Goal: Check status

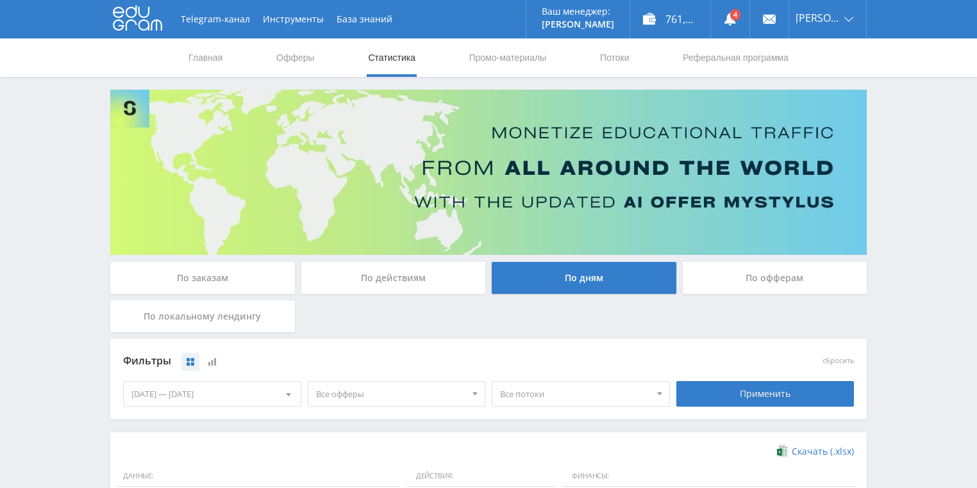
scroll to position [349, 0]
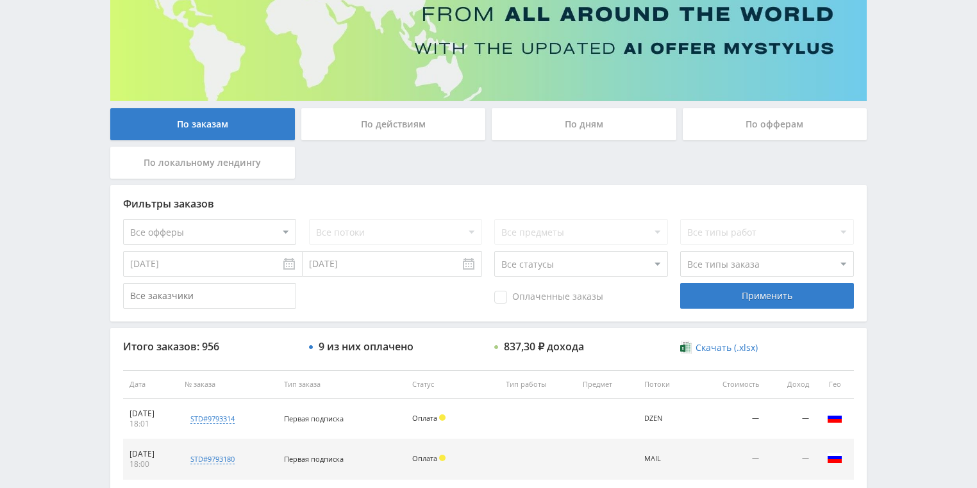
click at [374, 115] on div "По действиям" at bounding box center [393, 124] width 185 height 32
click at [0, 0] on input "По действиям" at bounding box center [0, 0] width 0 height 0
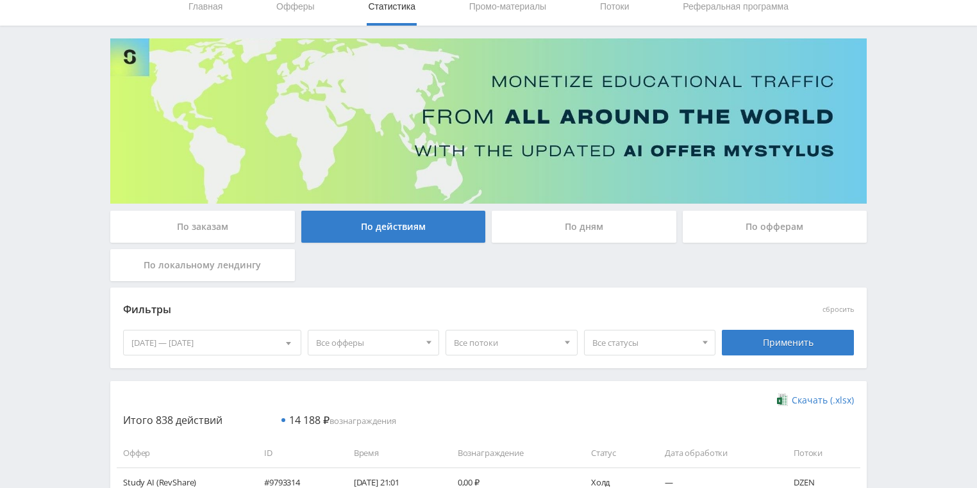
click at [581, 231] on div "По дням" at bounding box center [584, 227] width 185 height 32
click at [0, 0] on input "По дням" at bounding box center [0, 0] width 0 height 0
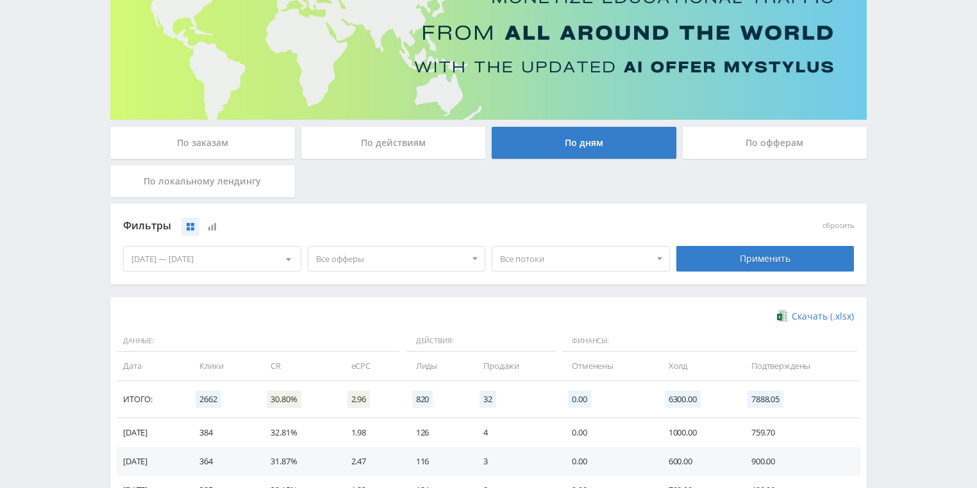
scroll to position [256, 0]
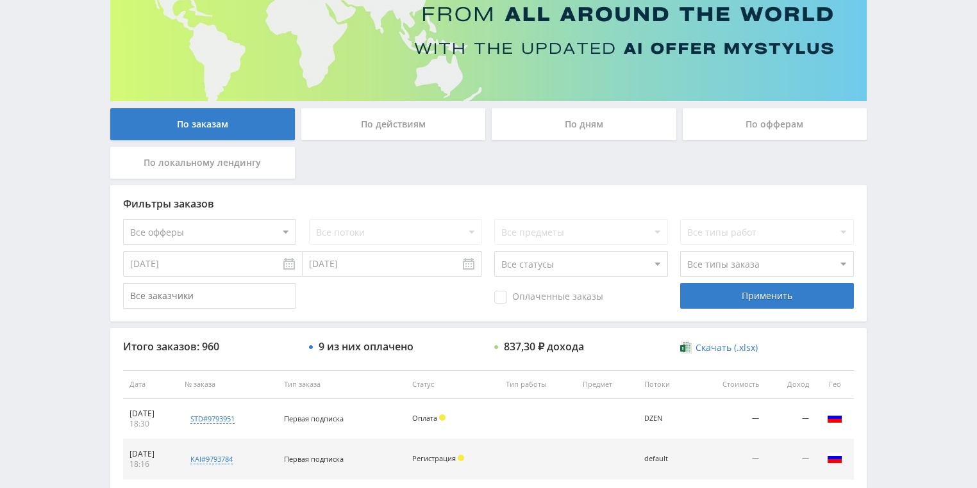
click at [387, 132] on div "По действиям" at bounding box center [393, 124] width 185 height 32
click at [0, 0] on input "По действиям" at bounding box center [0, 0] width 0 height 0
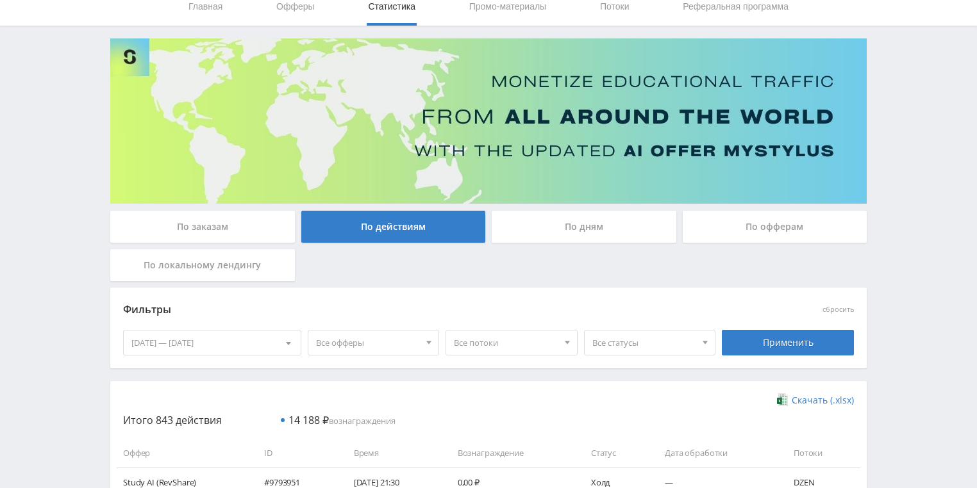
click at [550, 237] on div "По дням" at bounding box center [584, 227] width 185 height 32
click at [0, 0] on input "По дням" at bounding box center [0, 0] width 0 height 0
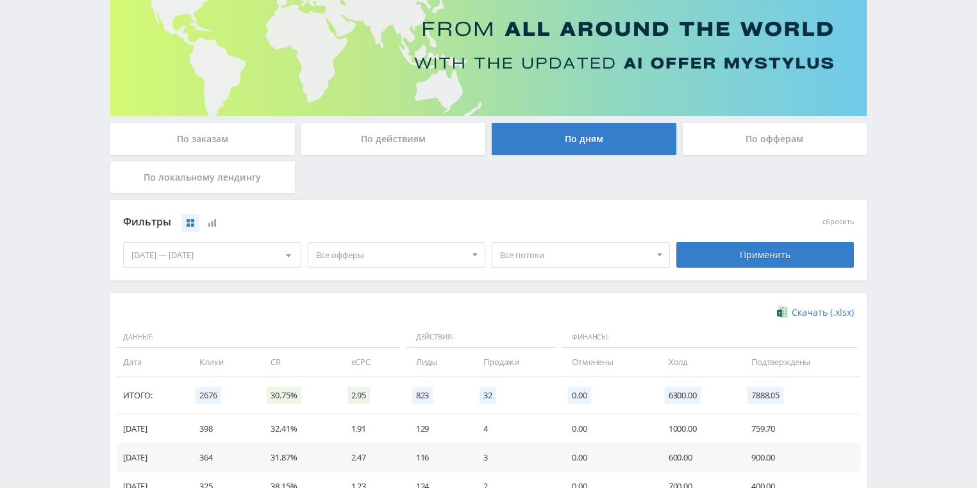
scroll to position [103, 0]
